Goal: Information Seeking & Learning: Check status

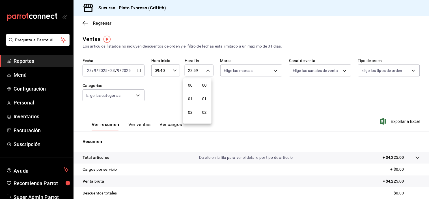
scroll to position [800, 0]
click at [203, 119] on span "59" at bounding box center [204, 117] width 5 height 5
click at [136, 123] on div at bounding box center [214, 99] width 429 height 199
click at [136, 123] on button "Ver ventas" at bounding box center [140, 127] width 22 height 10
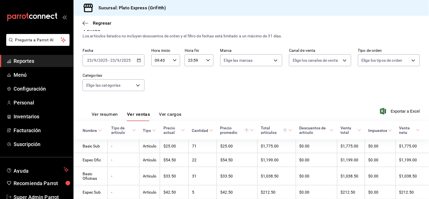
scroll to position [32, 0]
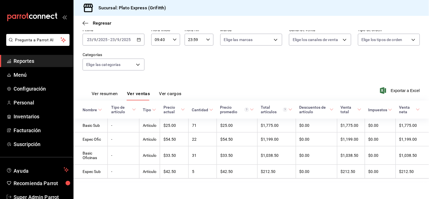
click at [109, 95] on button "Ver resumen" at bounding box center [105, 96] width 26 height 10
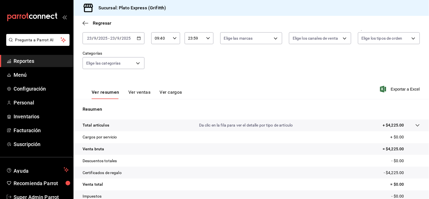
click at [175, 37] on icon "button" at bounding box center [175, 38] width 4 height 4
click at [159, 78] on div "00 01 02 03 04 05 06 07 08 09 10 11 12 13 14 15 16 17 18 19 20 21 22 23" at bounding box center [158, 68] width 14 height 45
click at [159, 71] on span "17" at bounding box center [157, 69] width 5 height 5
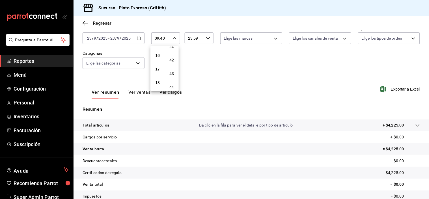
type input "17:40"
click at [216, 60] on div at bounding box center [214, 99] width 429 height 199
click at [136, 91] on button "Ver ventas" at bounding box center [140, 94] width 22 height 10
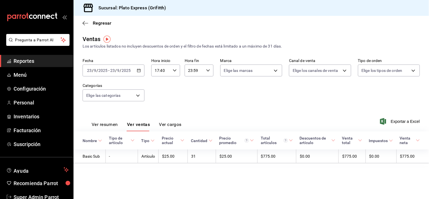
click at [177, 69] on div "17:40 Hora inicio" at bounding box center [165, 71] width 29 height 12
click at [159, 83] on div "00 01 02 03 04 05 06 07 08 09 10 11 12 13 14 15 16 17 18 19 20 21 22 23" at bounding box center [158, 100] width 14 height 45
click at [159, 83] on span "09" at bounding box center [158, 81] width 5 height 5
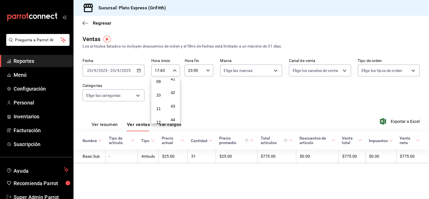
type input "09:40"
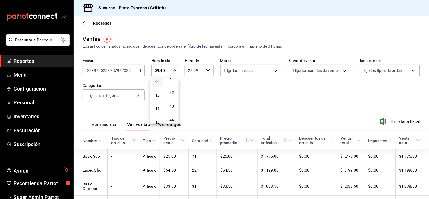
click at [105, 125] on div at bounding box center [214, 99] width 429 height 199
click at [106, 125] on button "Ver resumen" at bounding box center [105, 127] width 26 height 10
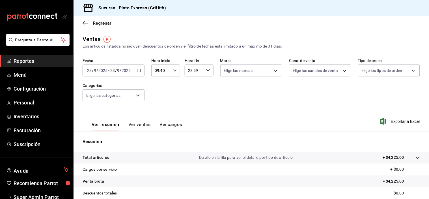
click at [169, 67] on input "09:40" at bounding box center [160, 70] width 19 height 11
click at [137, 129] on div at bounding box center [214, 99] width 429 height 199
click at [138, 125] on button "Ver ventas" at bounding box center [140, 127] width 22 height 10
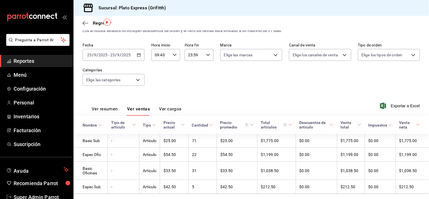
scroll to position [18, 0]
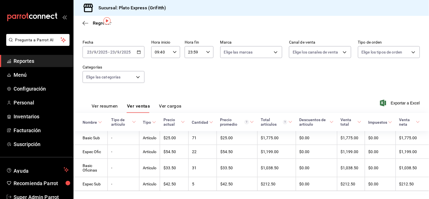
click at [173, 55] on div "09:40 Hora inicio" at bounding box center [165, 52] width 29 height 12
